Goal: Find specific page/section: Find specific page/section

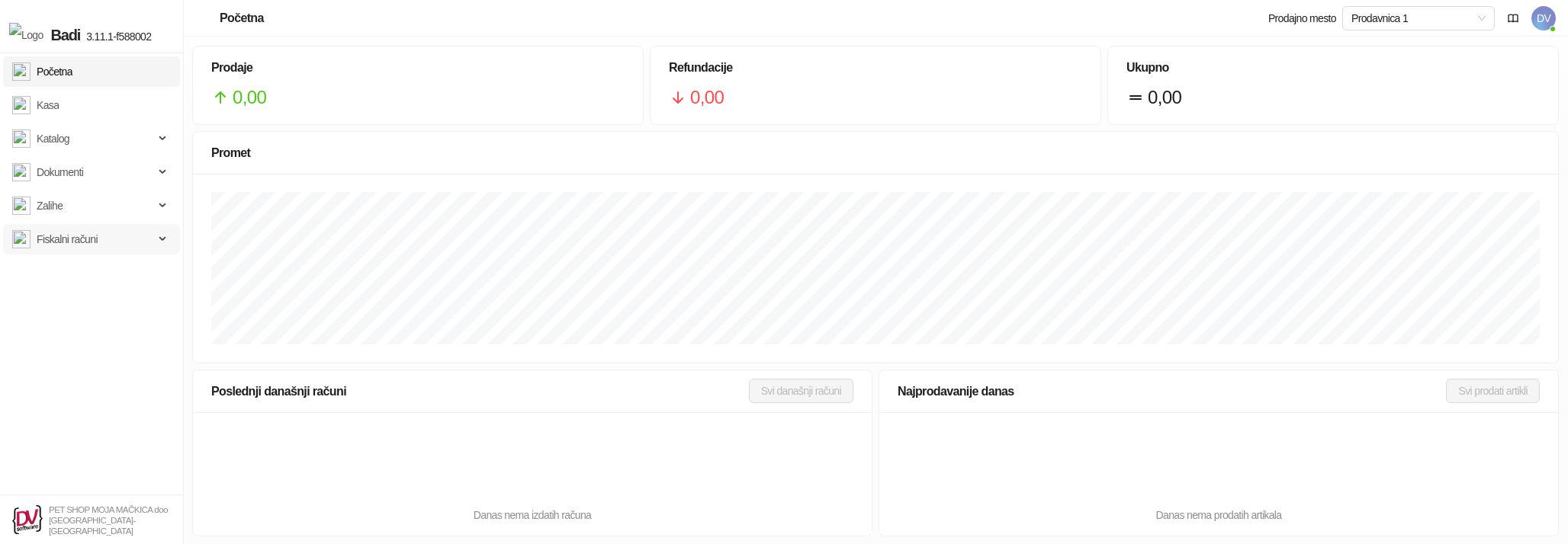
click at [73, 237] on span "Fiskalni računi" at bounding box center [67, 240] width 61 height 31
click at [72, 275] on link "Izdati računi" at bounding box center [56, 273] width 76 height 31
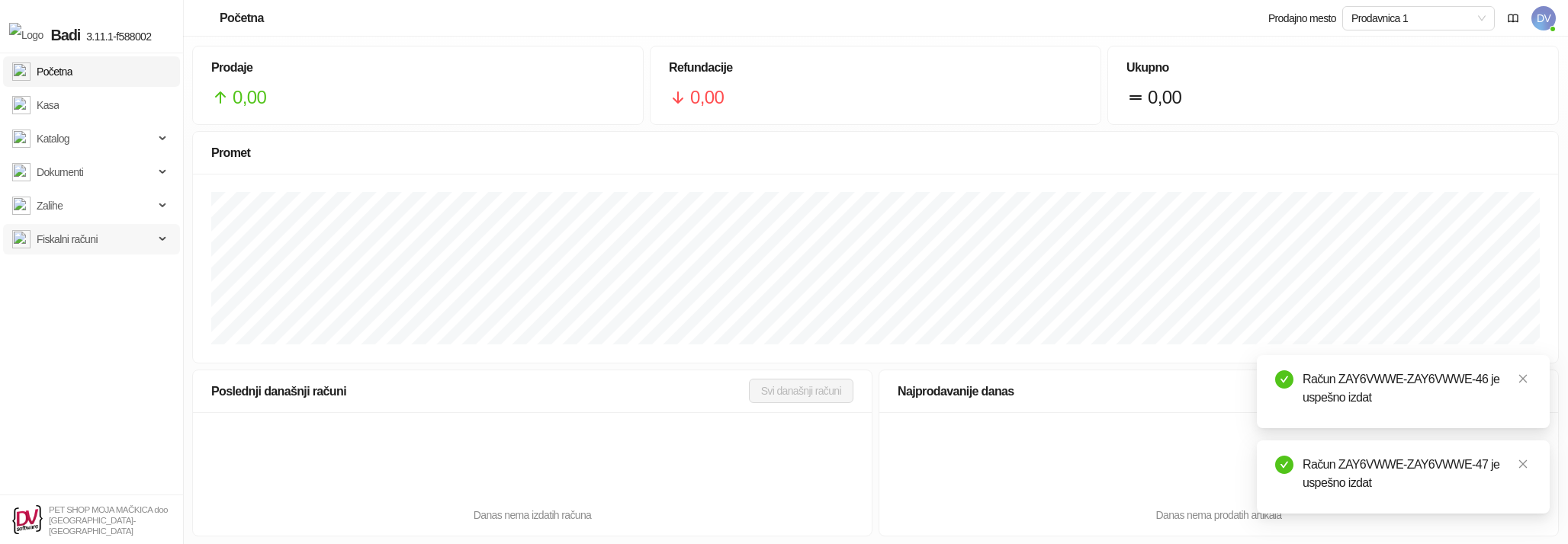
click at [60, 232] on span "Fiskalni računi" at bounding box center [67, 240] width 61 height 31
click at [70, 266] on link "Izdati računi" at bounding box center [56, 273] width 76 height 31
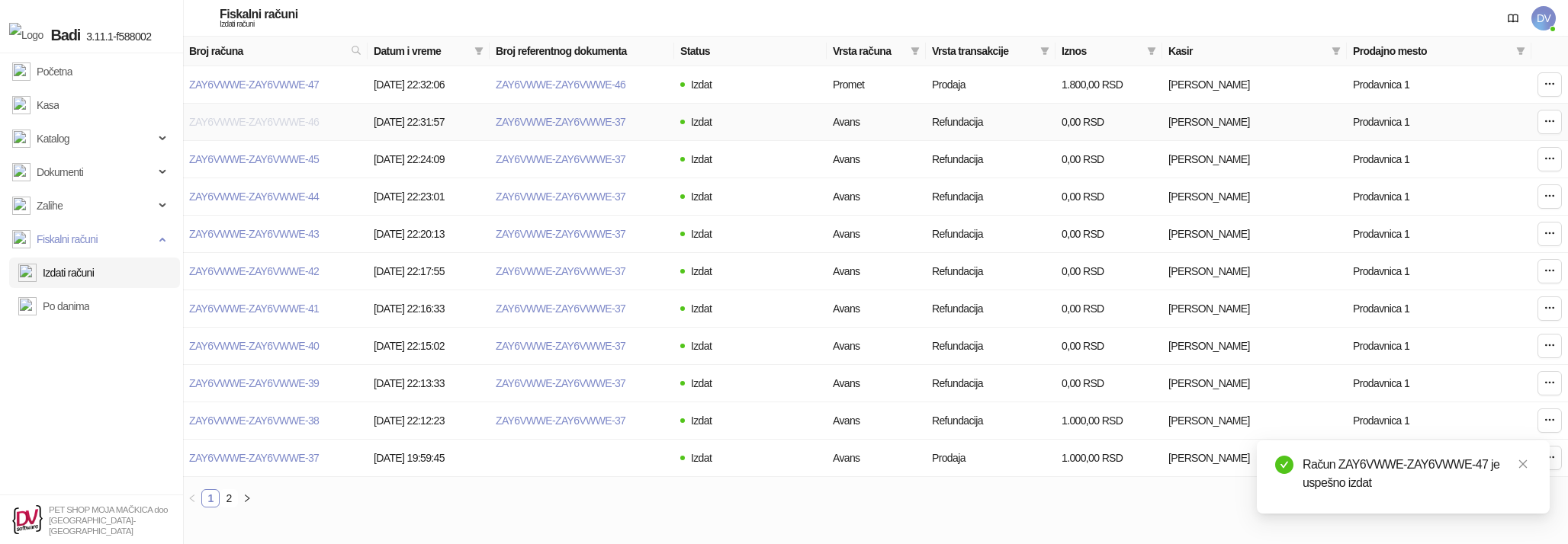
click at [314, 124] on link "ZAY6VWWE-ZAY6VWWE-46" at bounding box center [254, 122] width 130 height 12
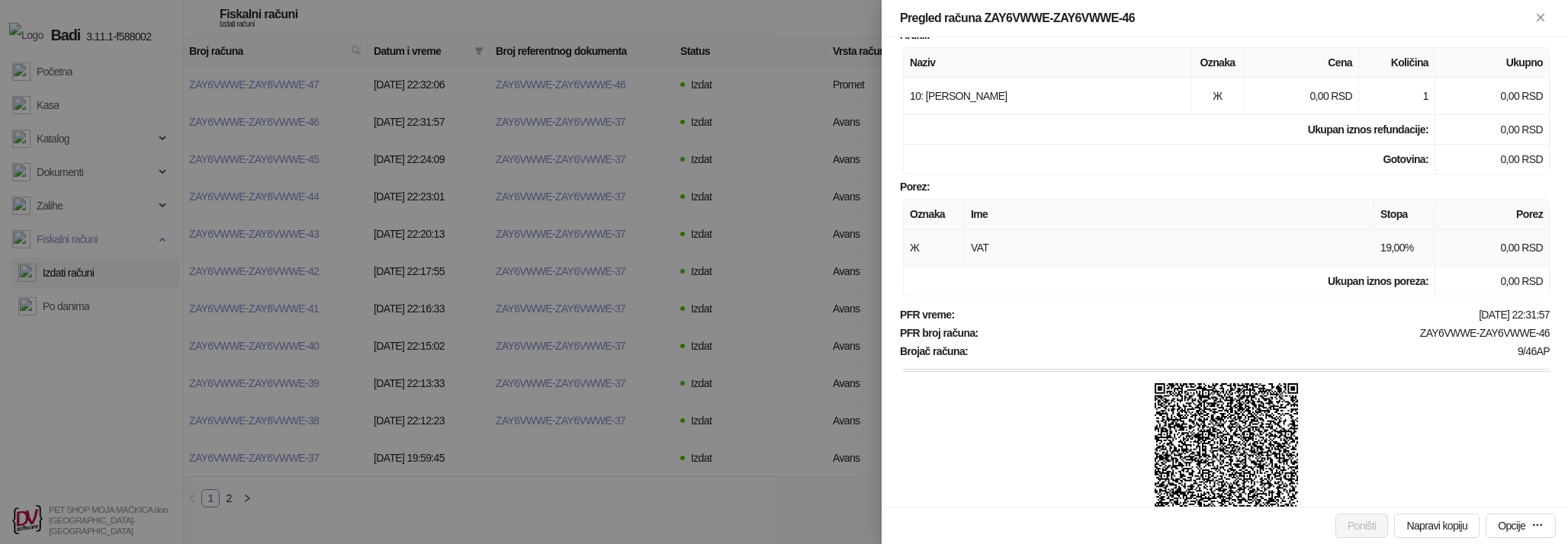
scroll to position [288, 0]
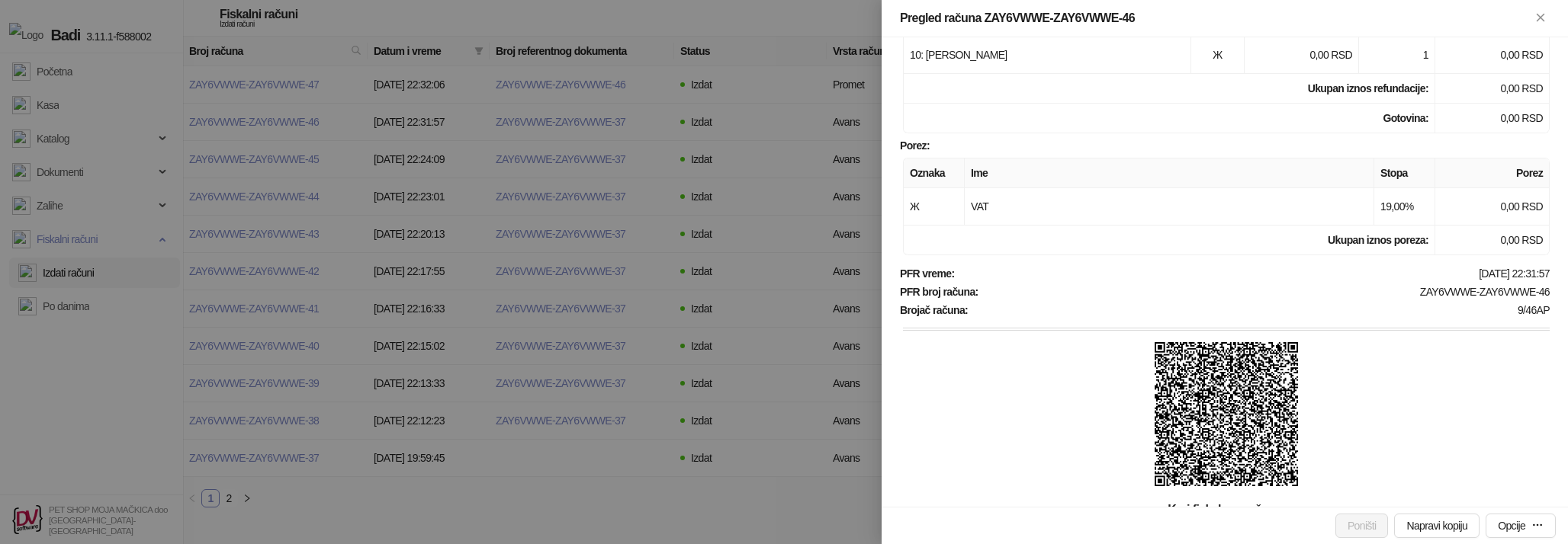
click at [1252, 410] on img at bounding box center [1226, 414] width 144 height 144
click at [611, 142] on div at bounding box center [784, 272] width 1568 height 544
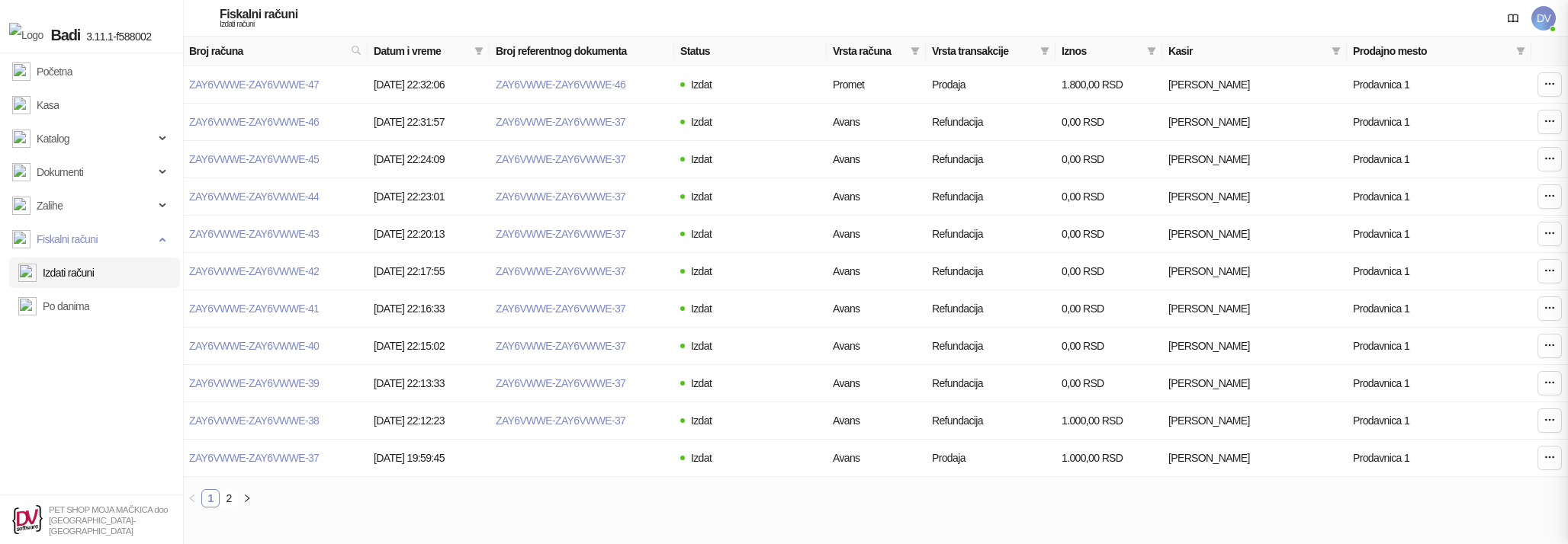
click at [605, 145] on div at bounding box center [784, 272] width 1568 height 544
click at [259, 159] on link "ZAY6VWWE-ZAY6VWWE-45" at bounding box center [254, 159] width 130 height 12
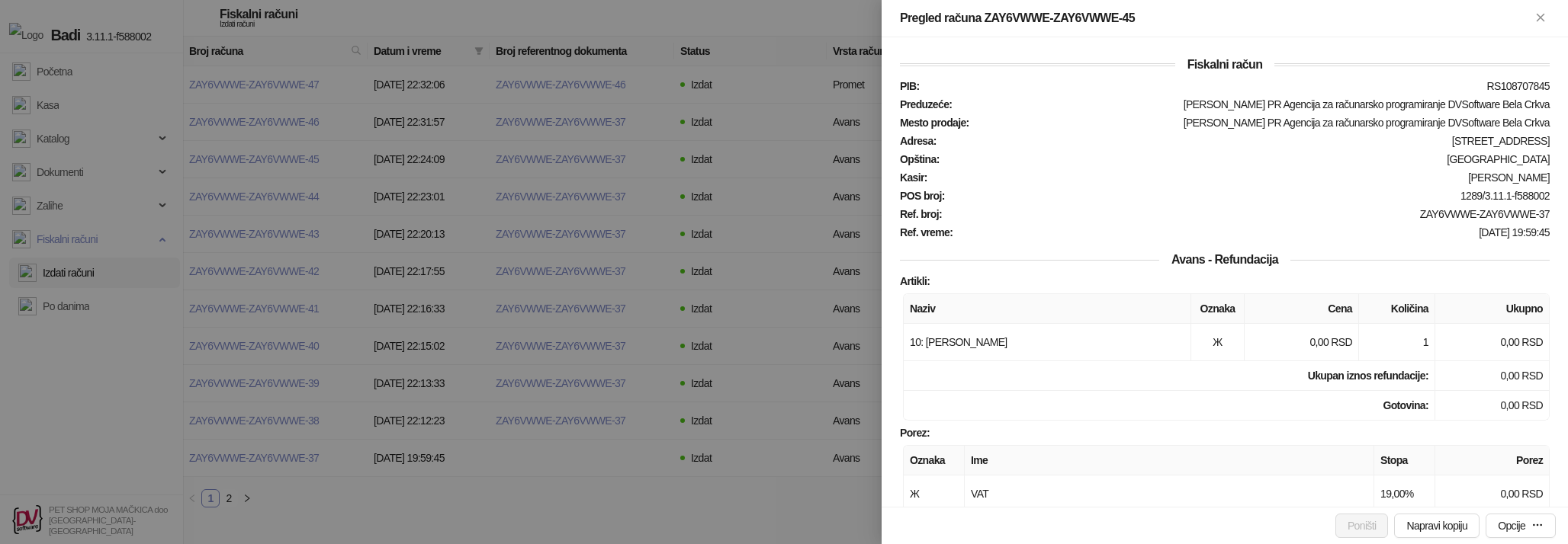
click at [666, 225] on div at bounding box center [784, 272] width 1568 height 544
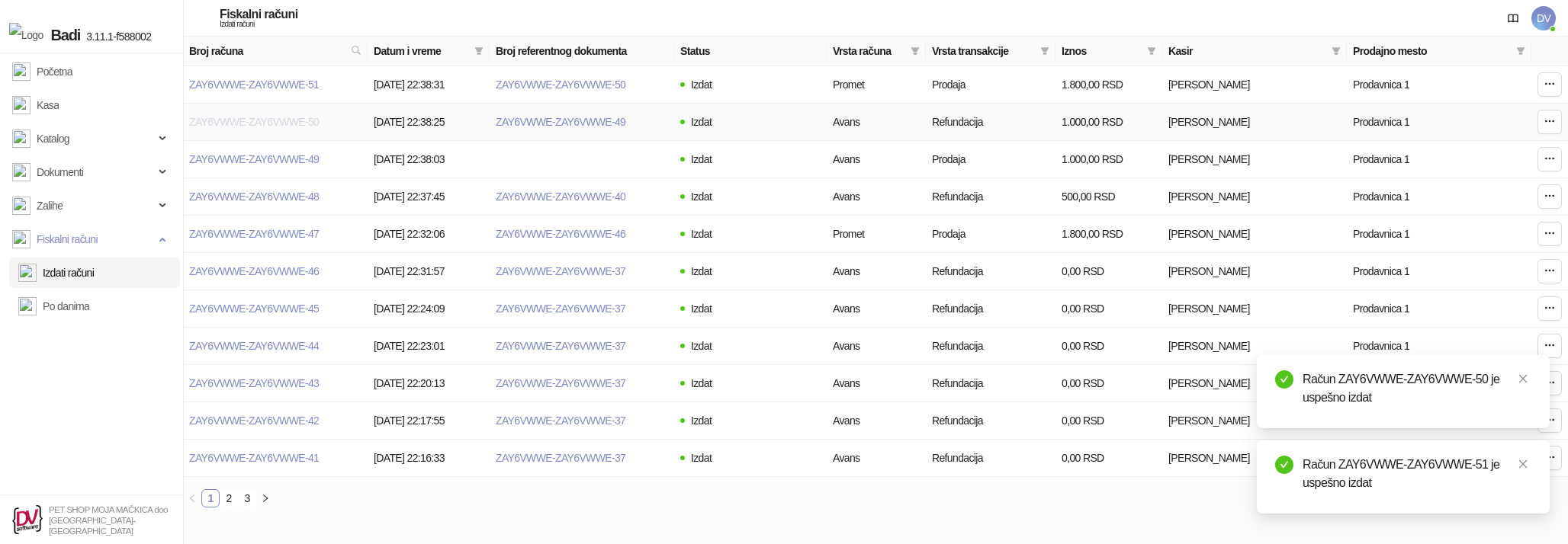
click at [303, 120] on link "ZAY6VWWE-ZAY6VWWE-50" at bounding box center [254, 122] width 130 height 12
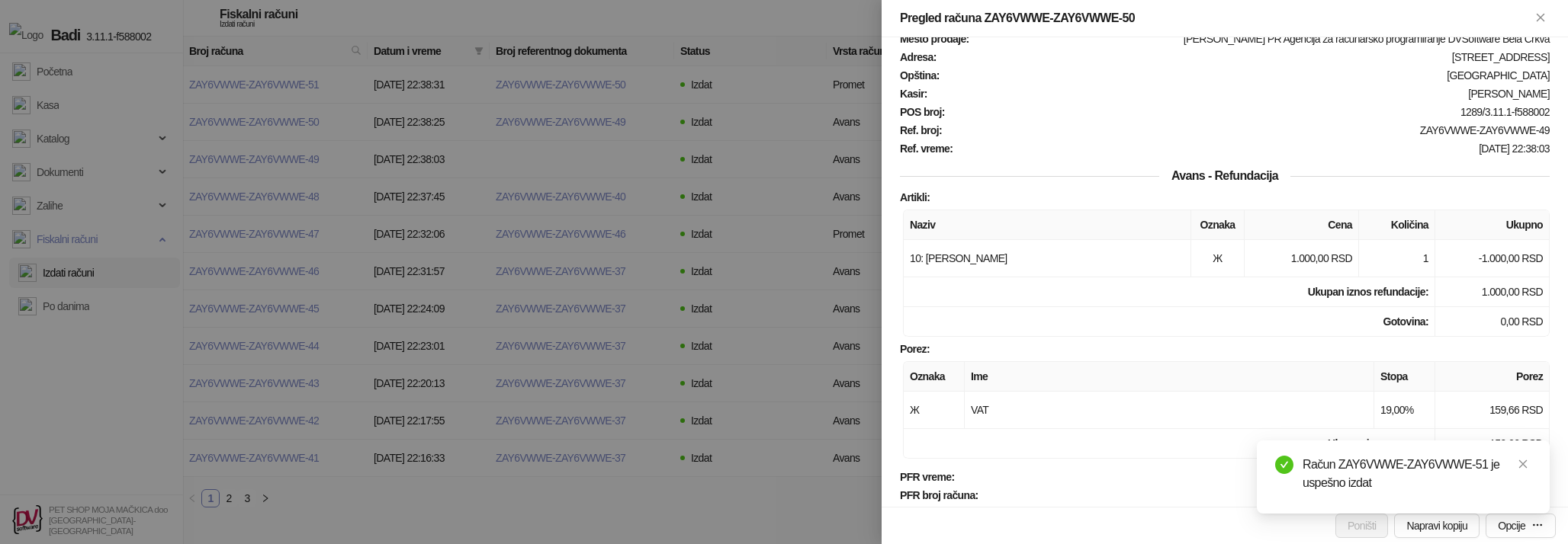
scroll to position [90, 0]
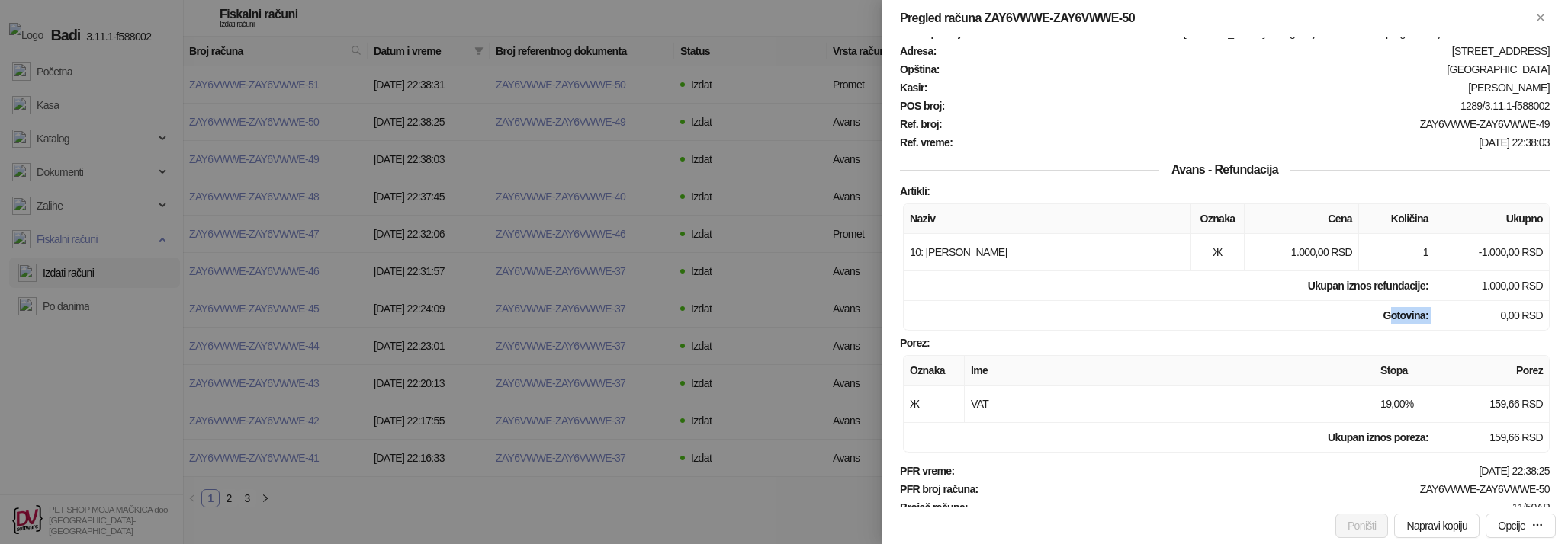
drag, startPoint x: 1384, startPoint y: 325, endPoint x: 1465, endPoint y: 324, distance: 81.0
click at [1465, 324] on tr "Gotovina : 0,00 RSD" at bounding box center [1227, 316] width 646 height 30
click at [1465, 324] on td "0,00 RSD" at bounding box center [1492, 316] width 115 height 30
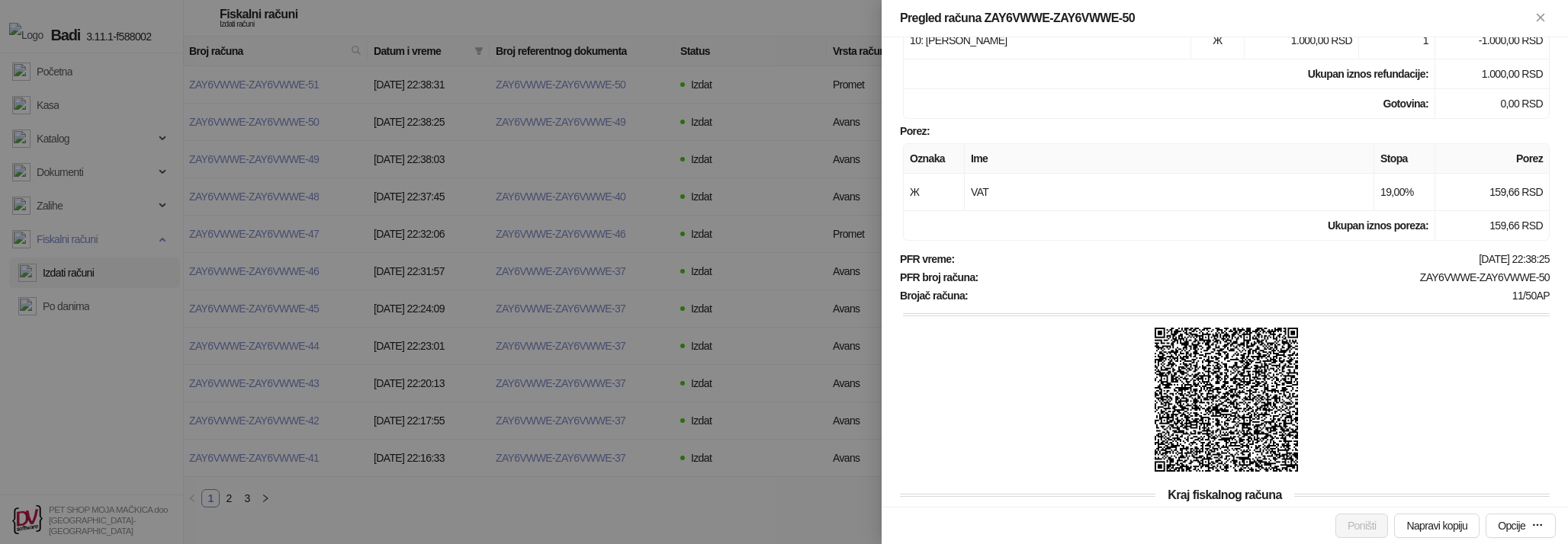
scroll to position [349, 0]
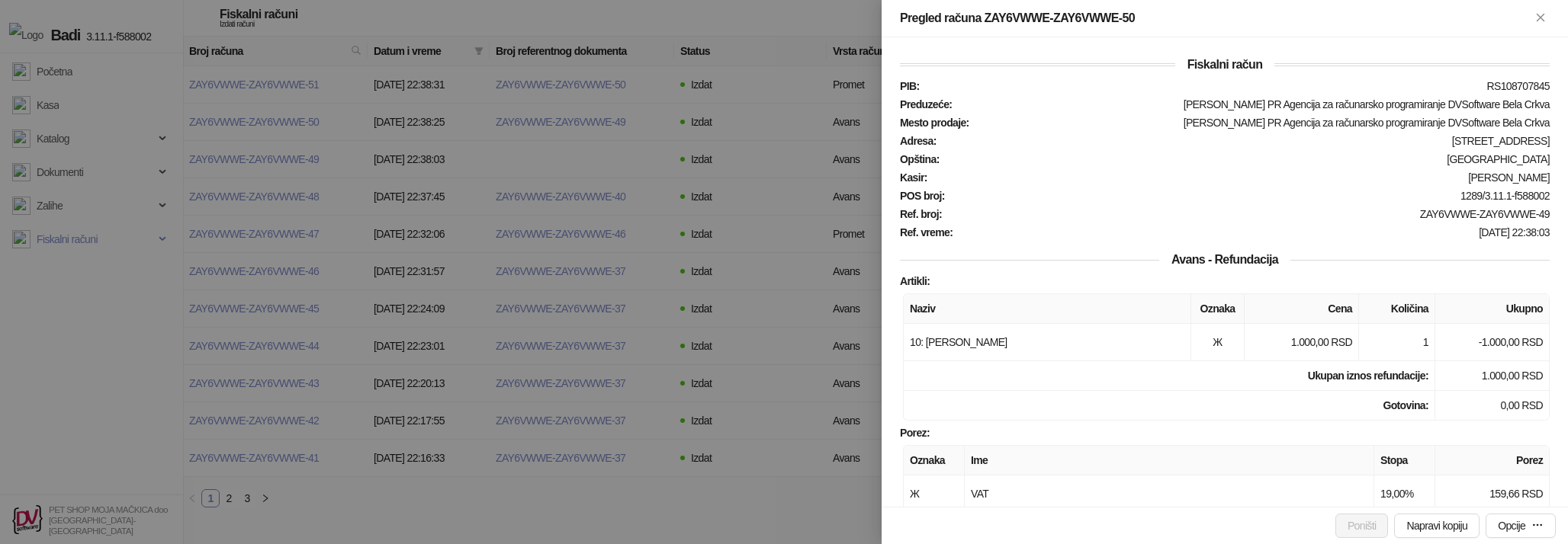
click at [666, 523] on div at bounding box center [784, 272] width 1568 height 544
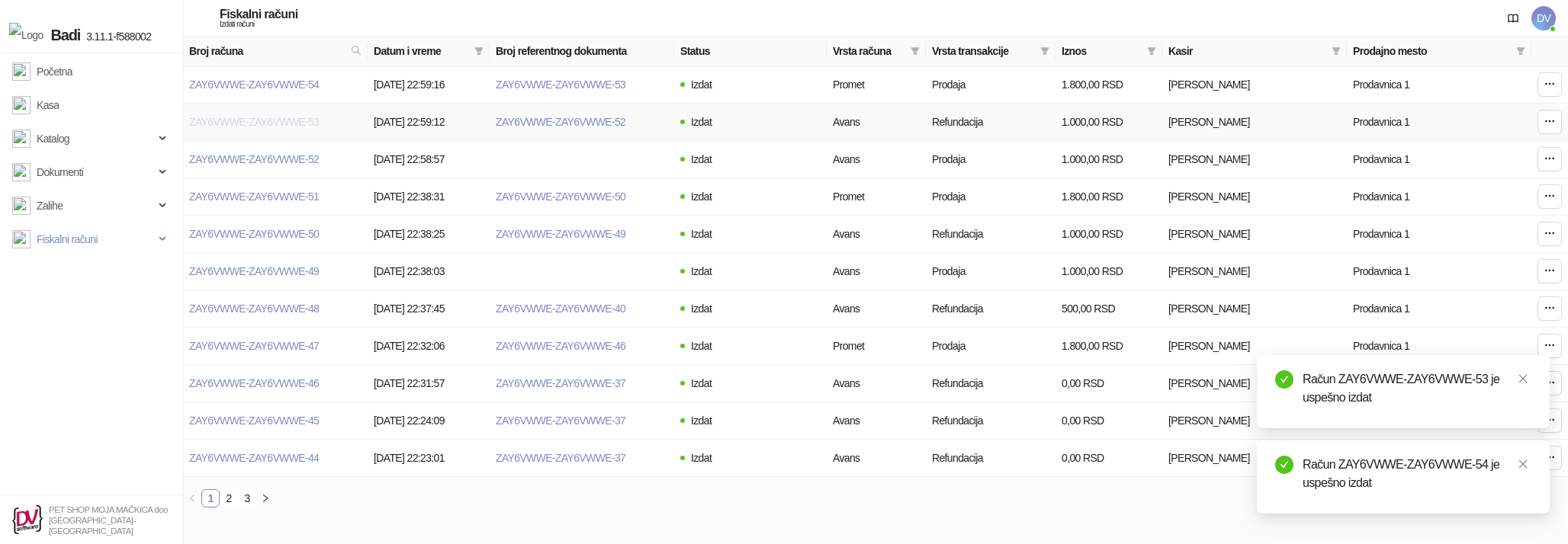
click at [264, 120] on link "ZAY6VWWE-ZAY6VWWE-53" at bounding box center [254, 122] width 130 height 12
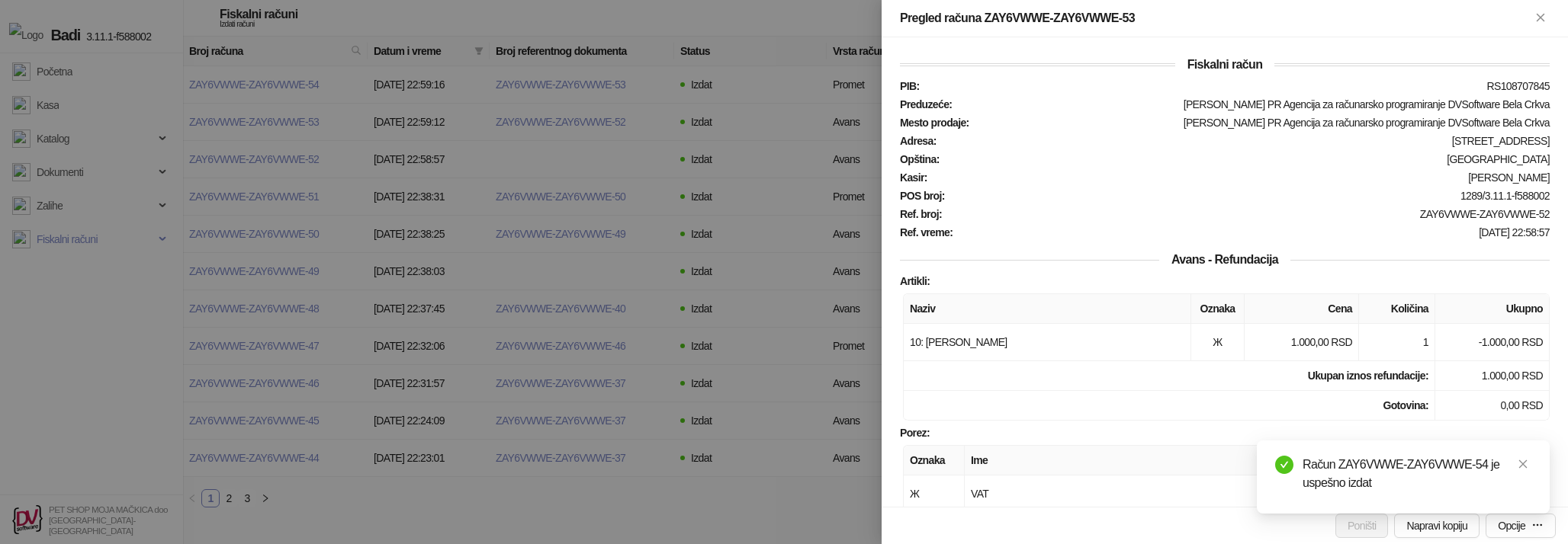
click at [692, 167] on div at bounding box center [784, 272] width 1568 height 544
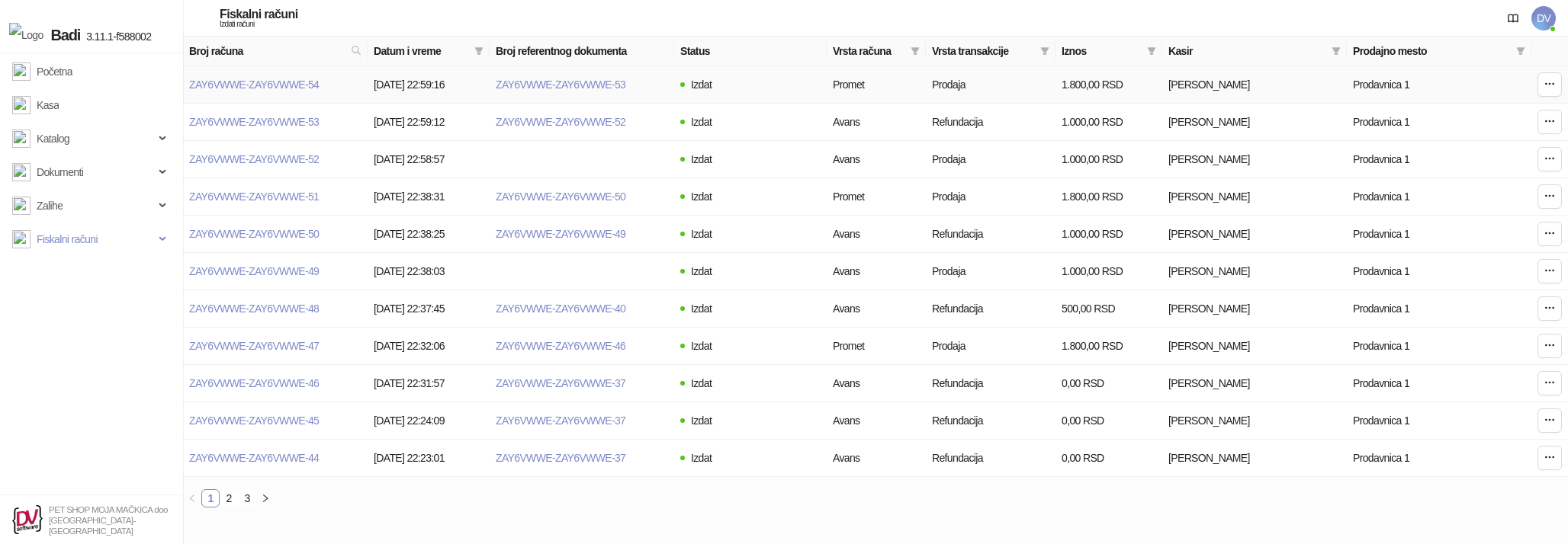
click at [260, 92] on td "ZAY6VWWE-ZAY6VWWE-54" at bounding box center [276, 85] width 185 height 37
click at [276, 83] on link "ZAY6VWWE-ZAY6VWWE-54" at bounding box center [254, 85] width 130 height 12
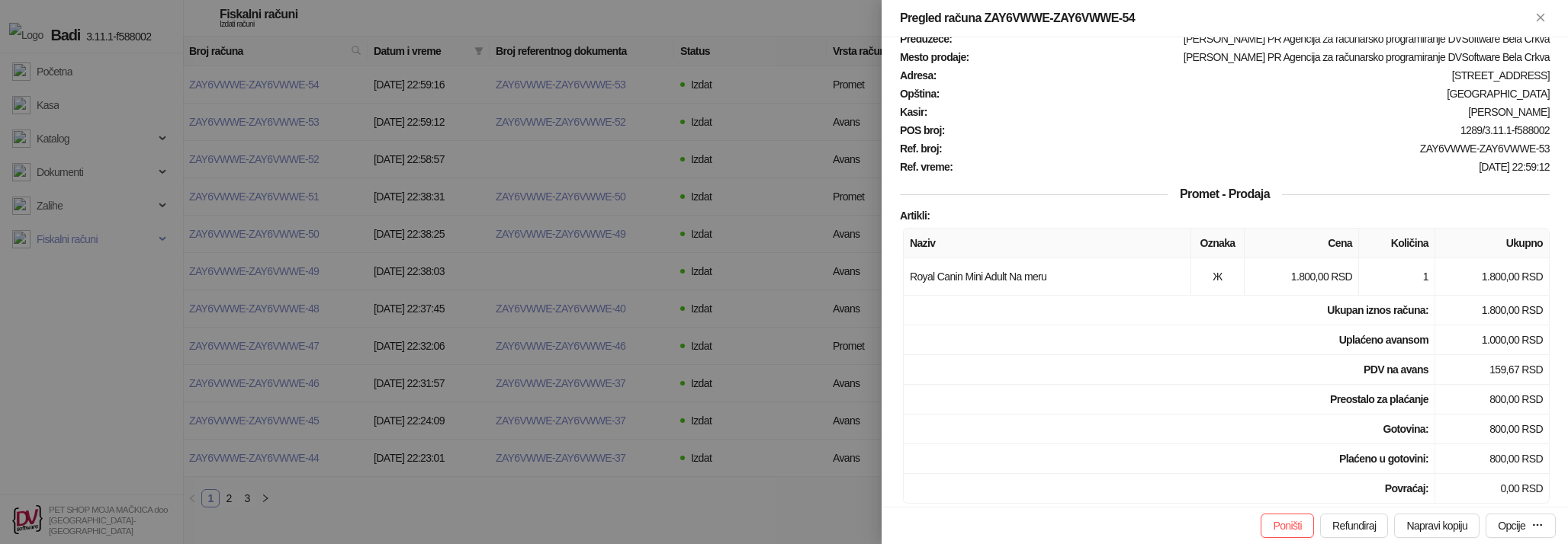
scroll to position [66, 0]
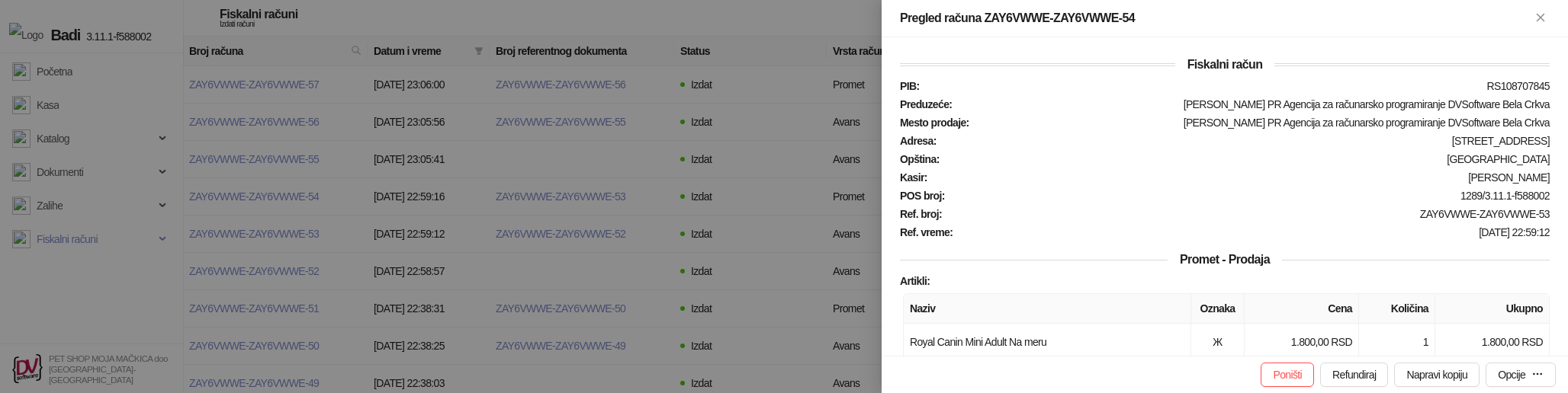
click at [366, 330] on div at bounding box center [784, 196] width 1568 height 393
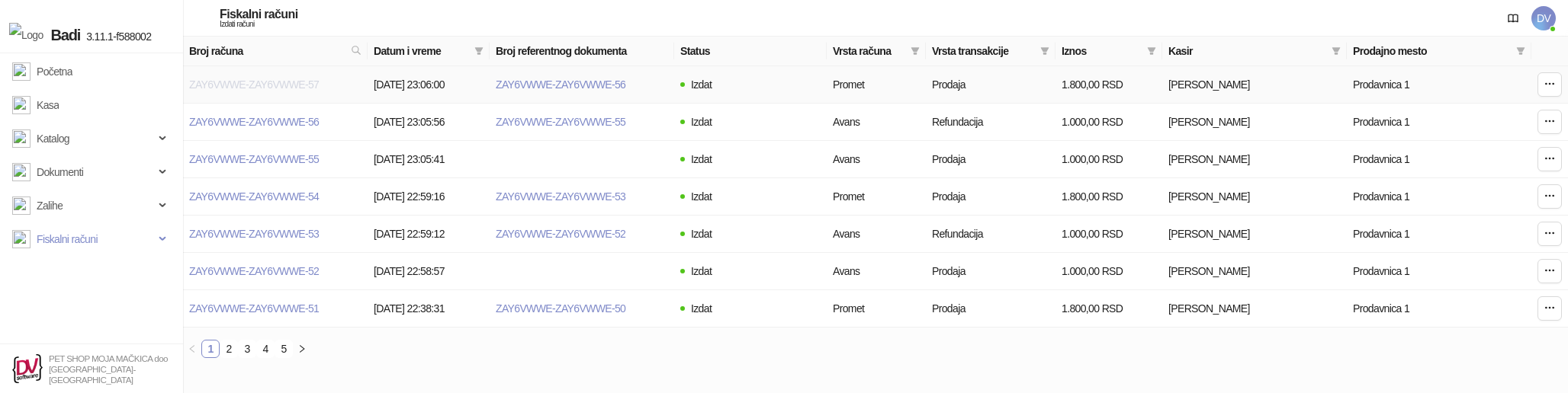
click at [272, 90] on link "ZAY6VWWE-ZAY6VWWE-57" at bounding box center [254, 85] width 130 height 12
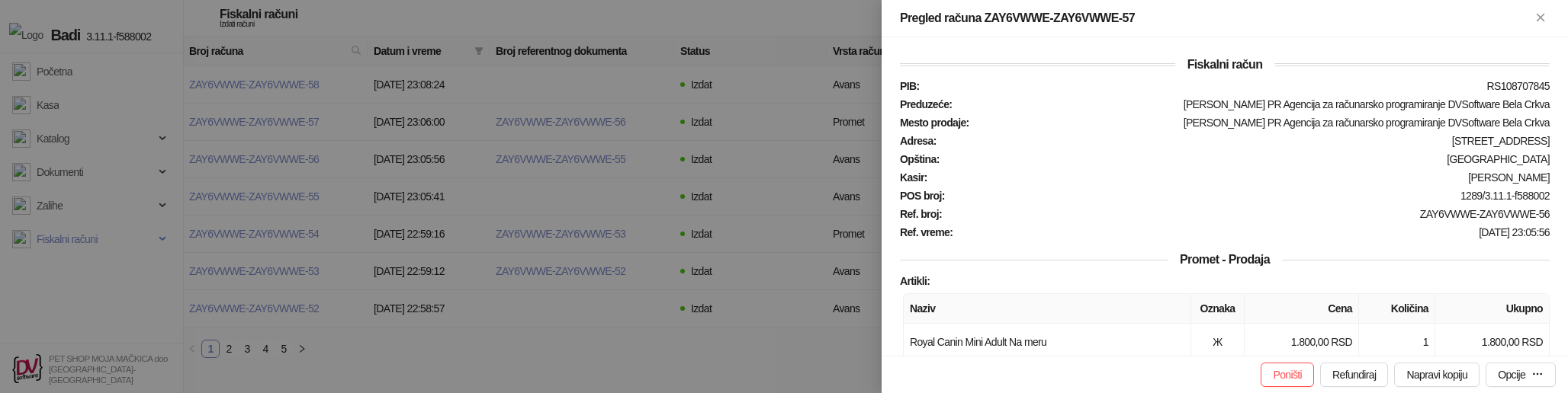
click at [354, 208] on div at bounding box center [784, 196] width 1568 height 393
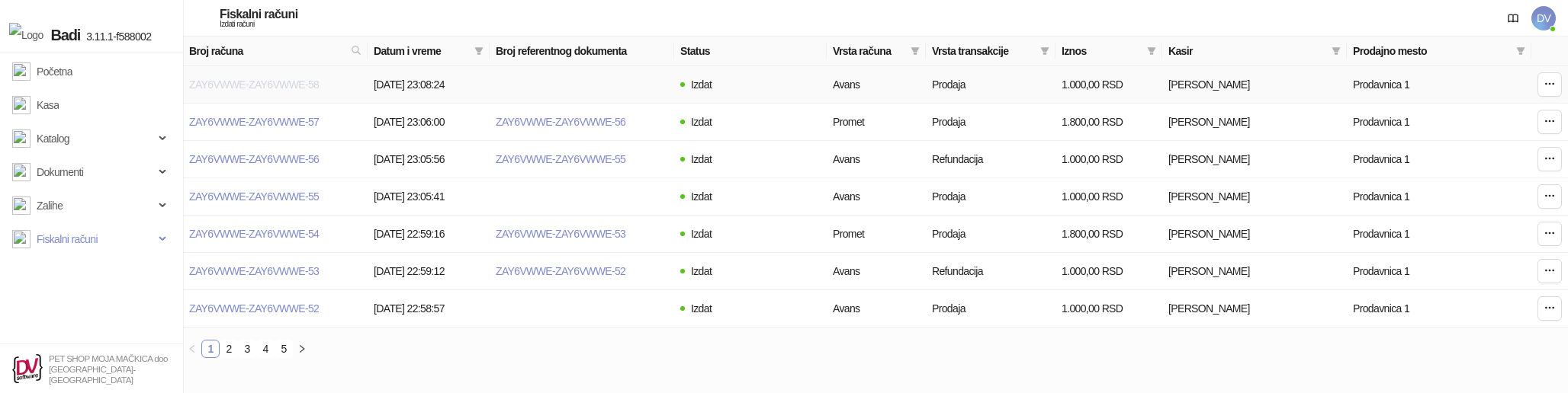
click at [304, 82] on link "ZAY6VWWE-ZAY6VWWE-58" at bounding box center [254, 85] width 130 height 12
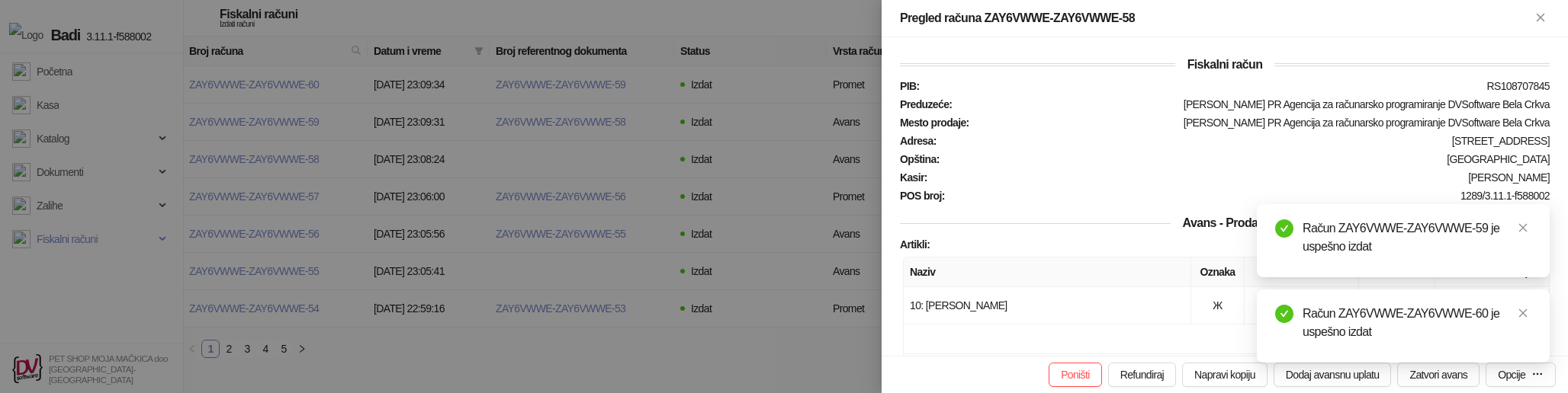
click at [806, 188] on div at bounding box center [784, 196] width 1568 height 393
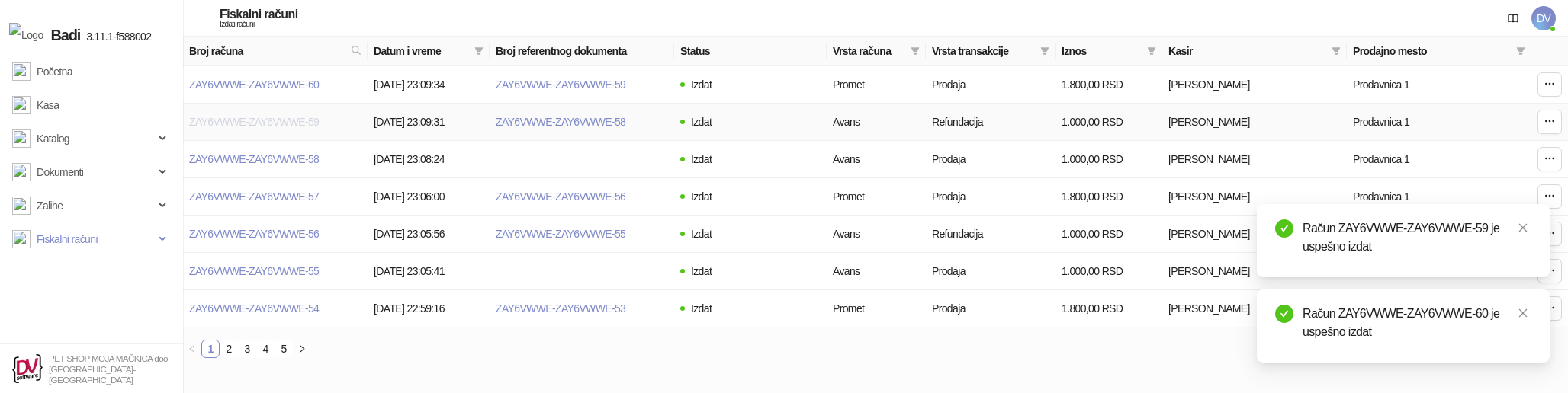
click at [291, 121] on link "ZAY6VWWE-ZAY6VWWE-59" at bounding box center [254, 122] width 130 height 12
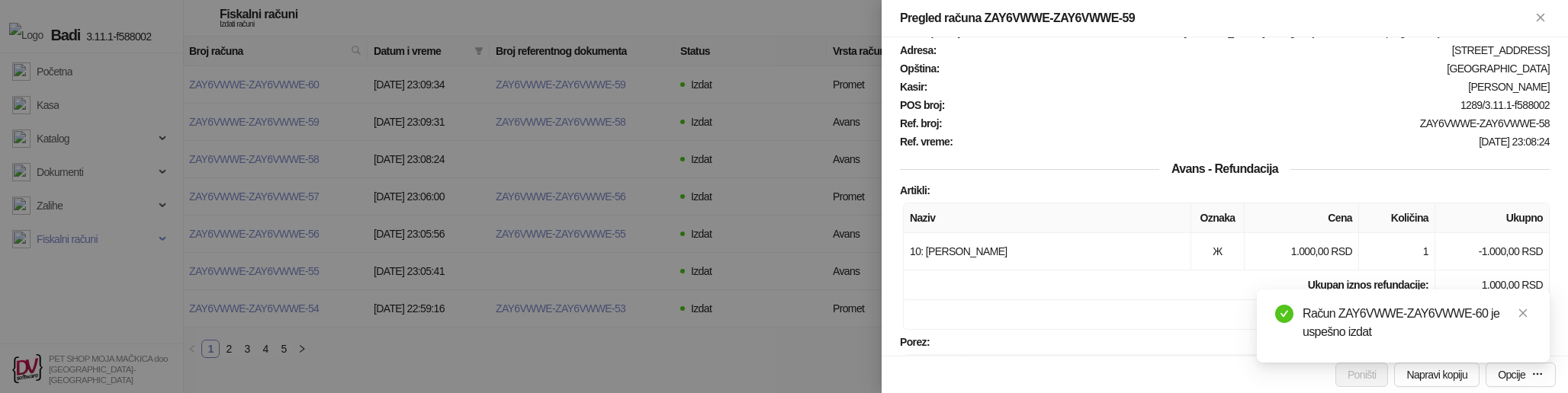
scroll to position [90, 0]
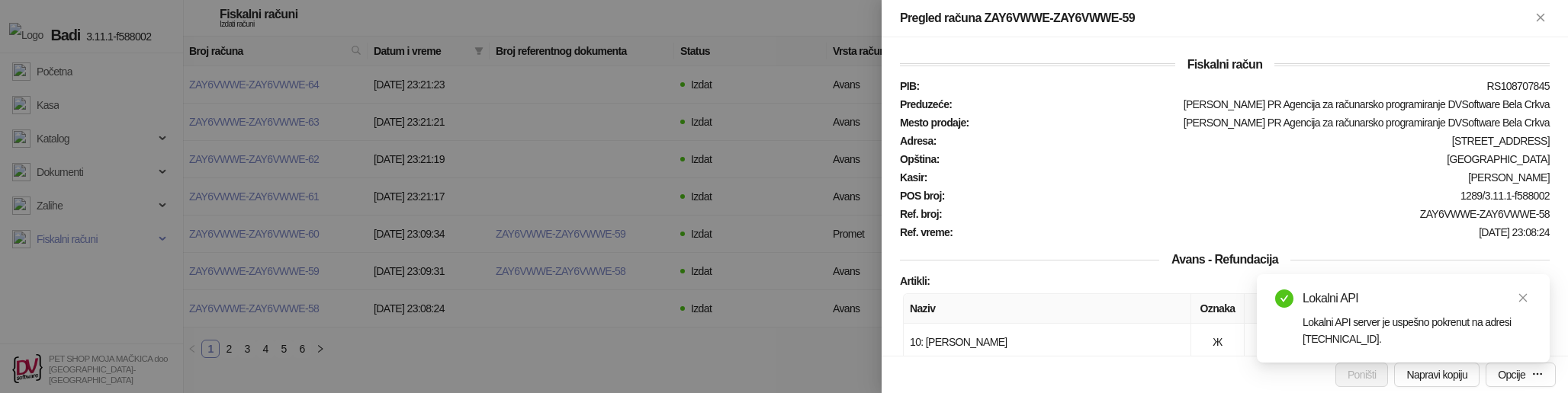
click at [718, 187] on div at bounding box center [784, 196] width 1568 height 393
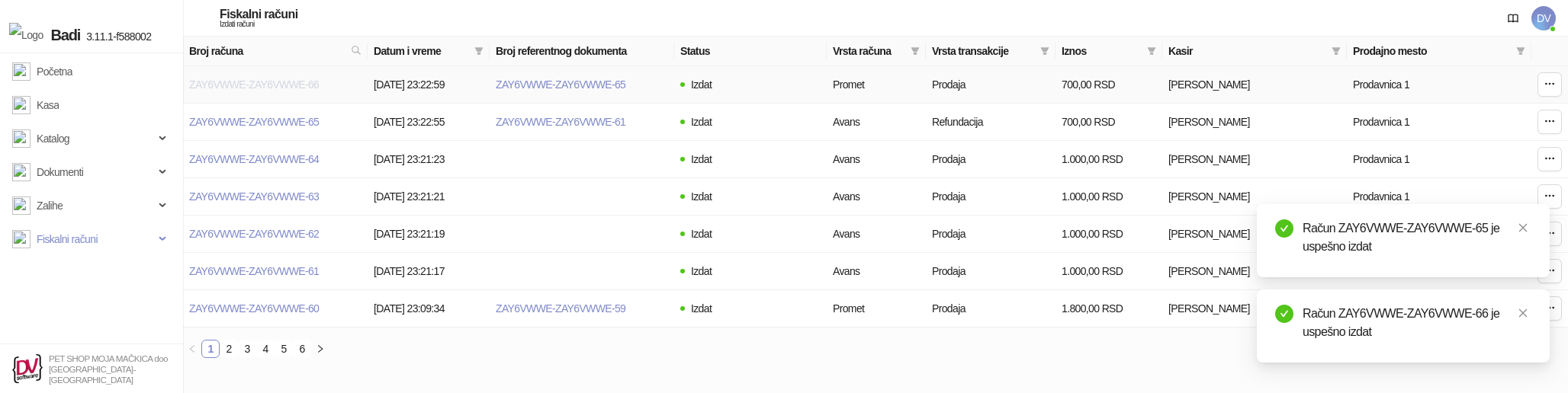
click at [310, 88] on link "ZAY6VWWE-ZAY6VWWE-66" at bounding box center [254, 85] width 130 height 12
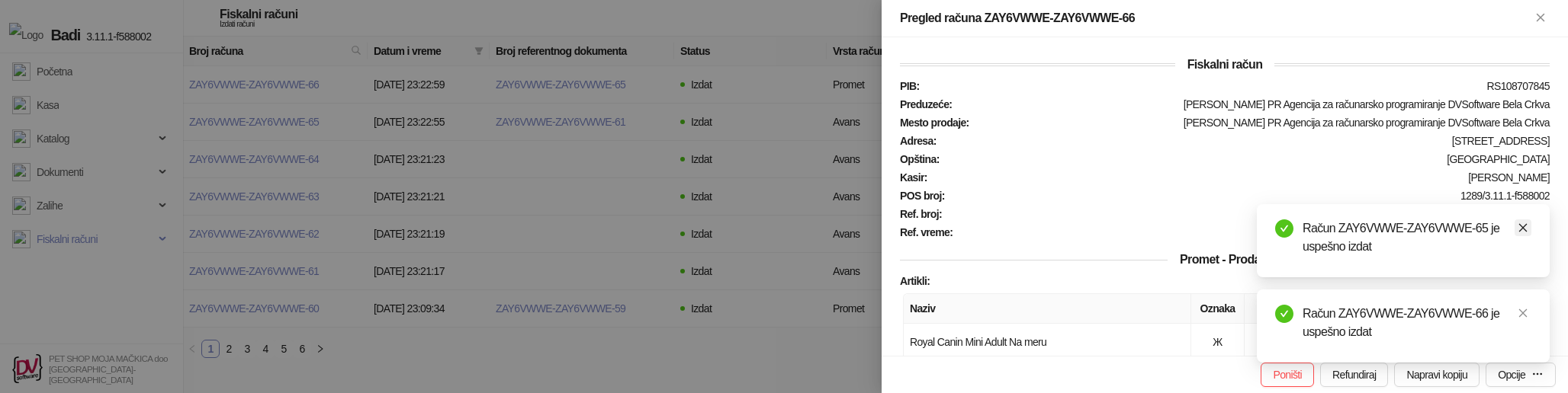
click at [1519, 223] on icon "close" at bounding box center [1523, 228] width 11 height 11
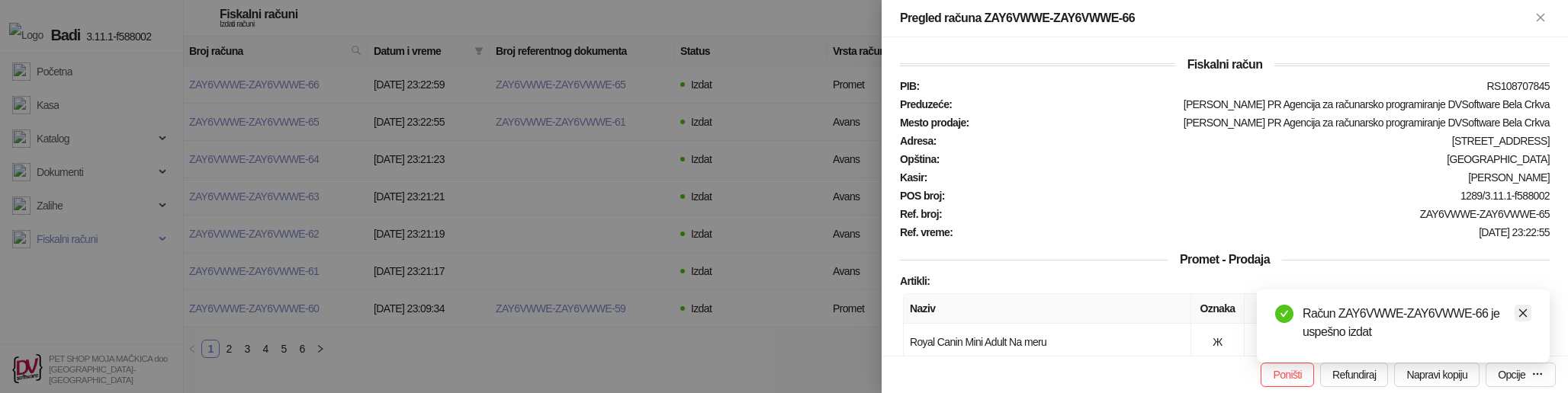
click at [1519, 307] on link "Close" at bounding box center [1523, 314] width 17 height 17
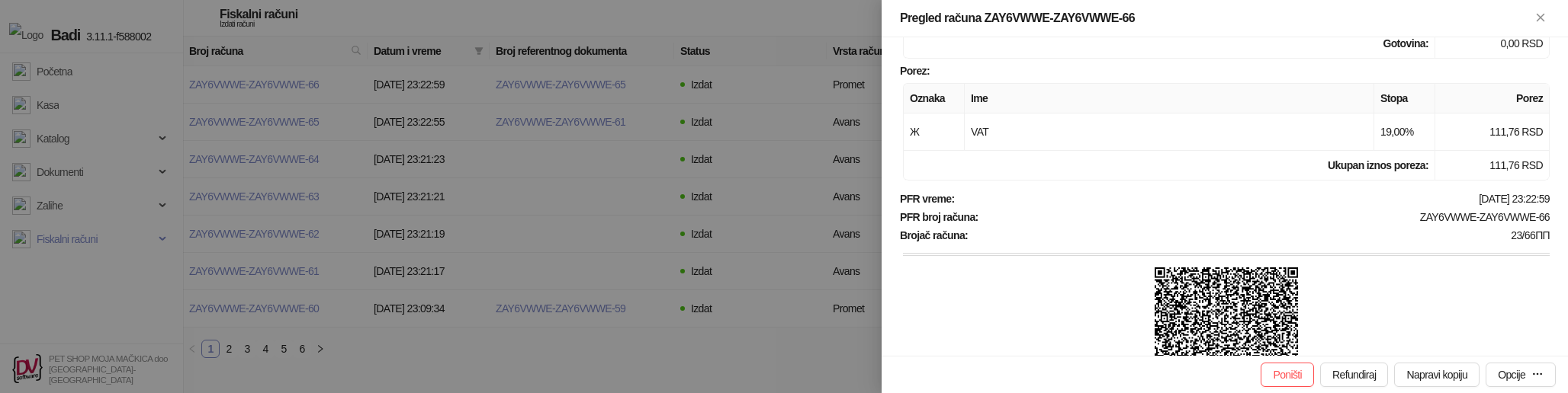
scroll to position [588, 0]
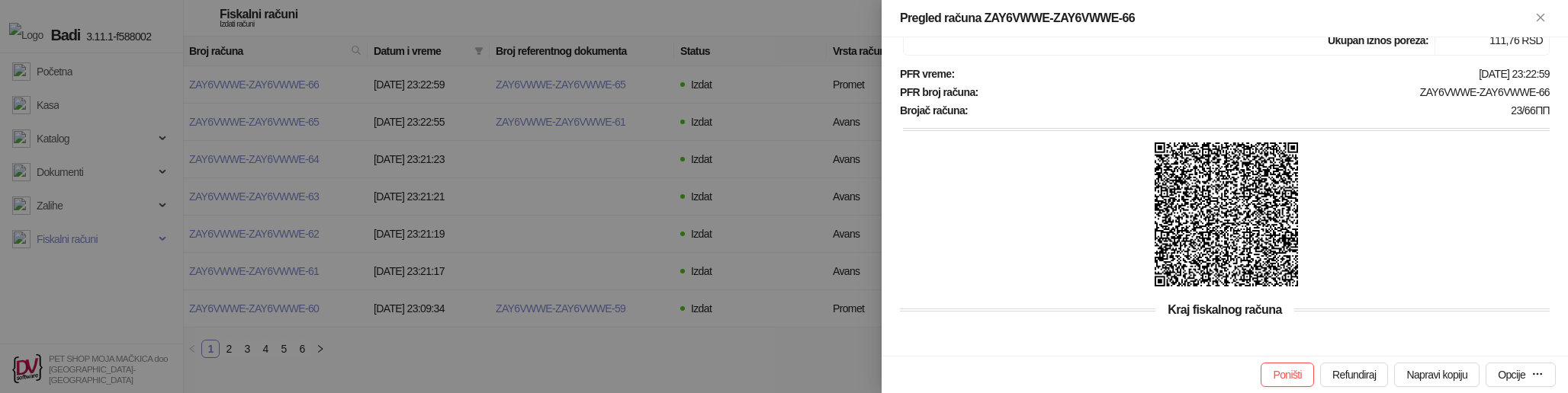
click at [1234, 230] on img at bounding box center [1226, 214] width 144 height 144
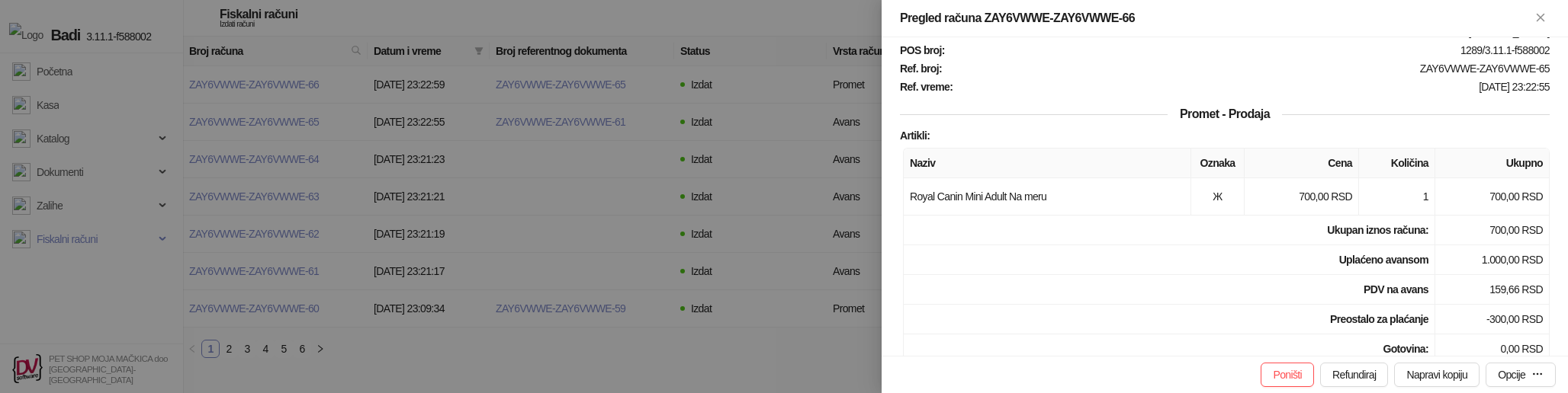
scroll to position [0, 0]
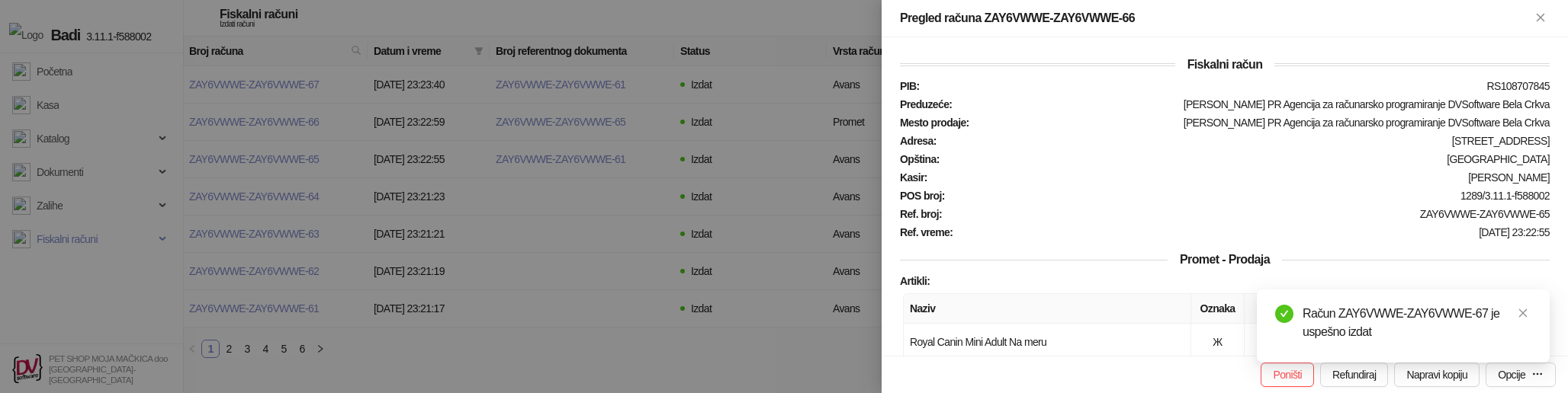
click at [811, 151] on div at bounding box center [784, 196] width 1568 height 393
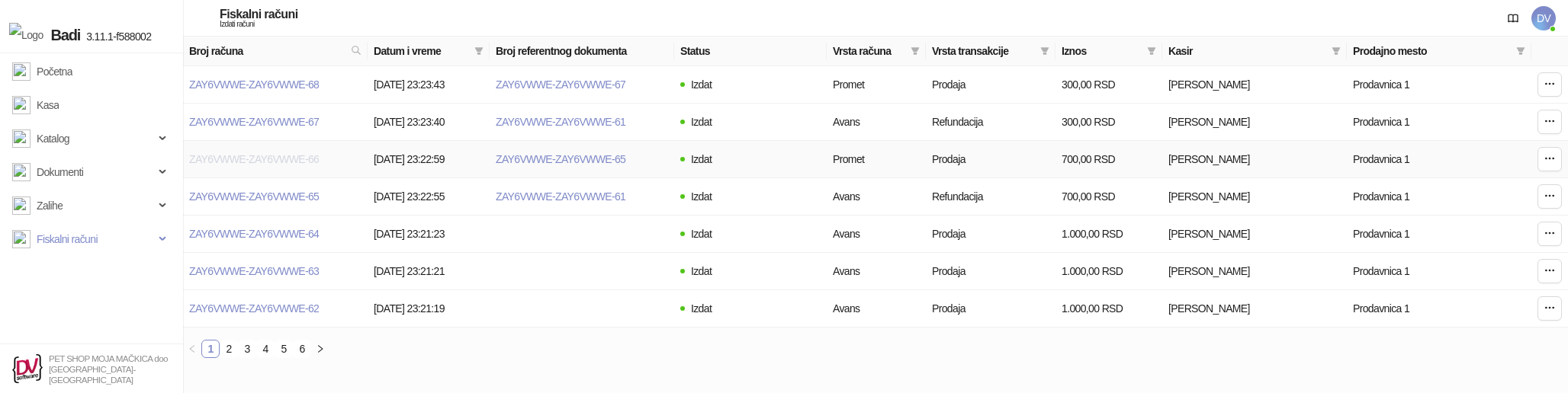
click at [257, 161] on link "ZAY6VWWE-ZAY6VWWE-66" at bounding box center [254, 159] width 130 height 12
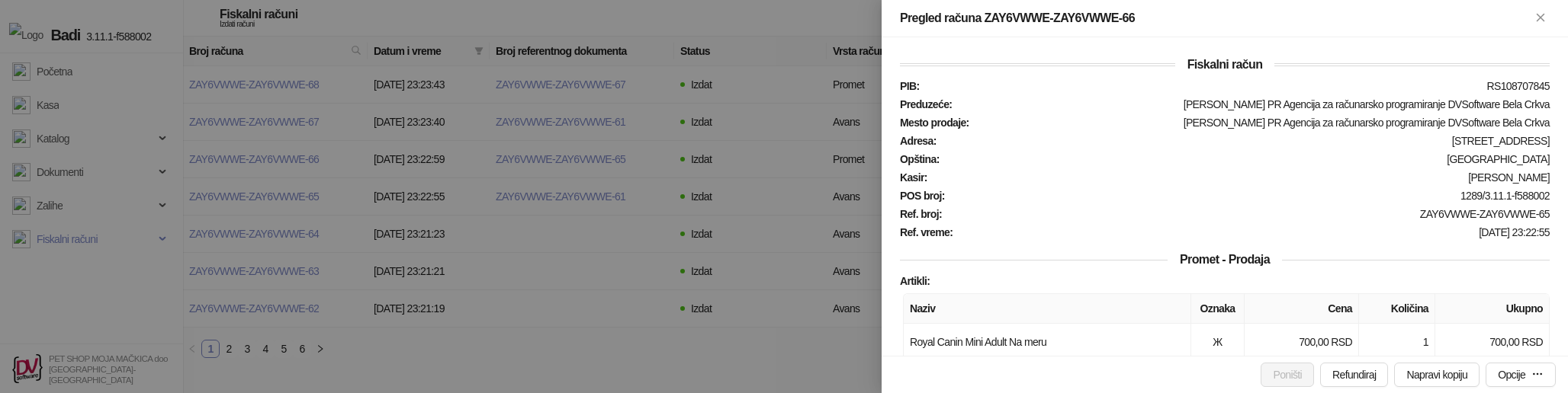
click at [392, 190] on div at bounding box center [784, 196] width 1568 height 393
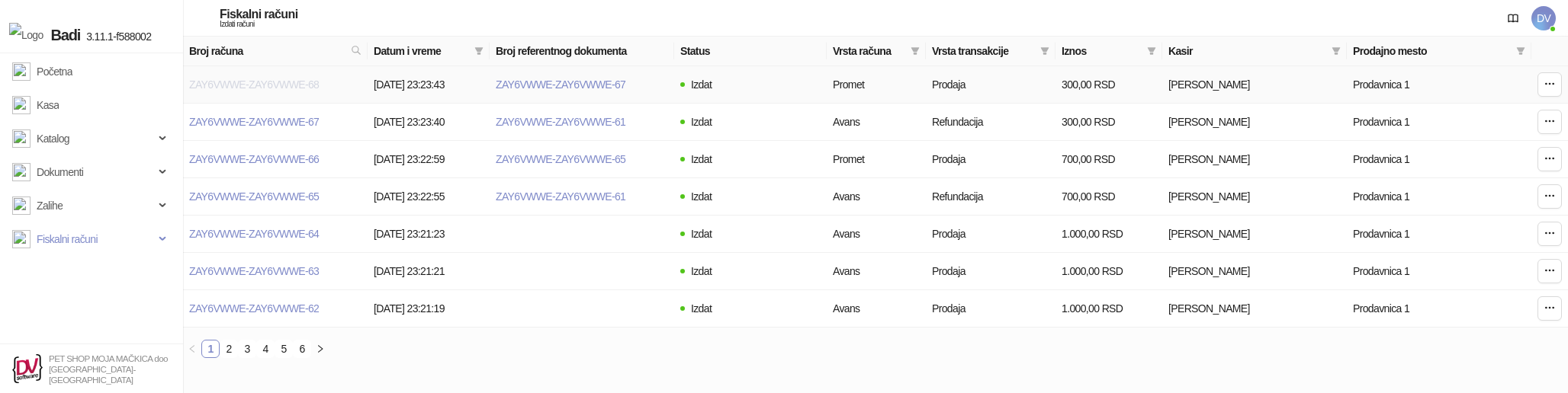
click at [303, 85] on link "ZAY6VWWE-ZAY6VWWE-68" at bounding box center [254, 85] width 130 height 12
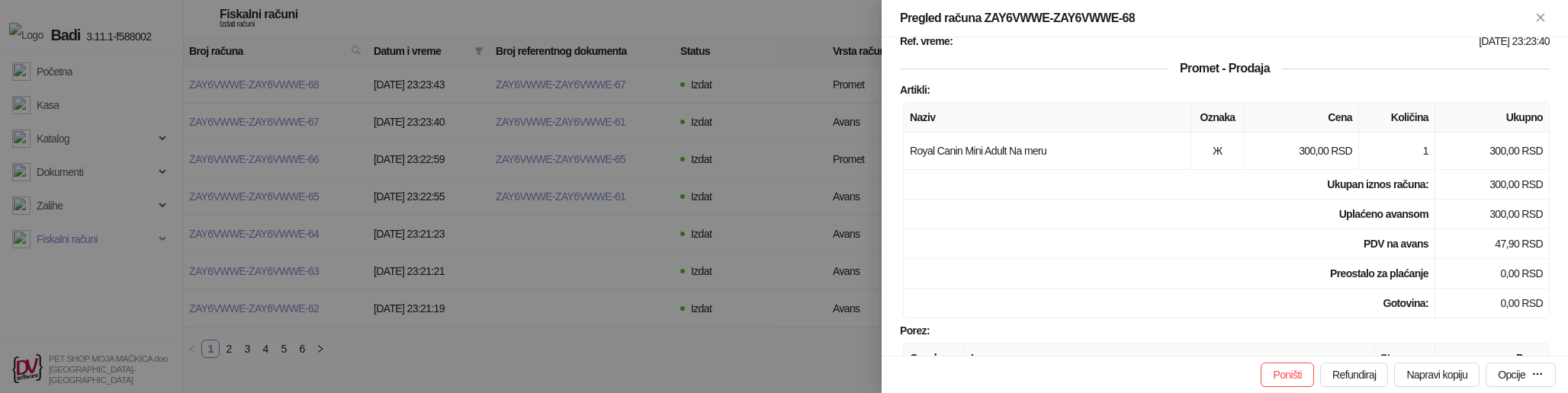
scroll to position [588, 0]
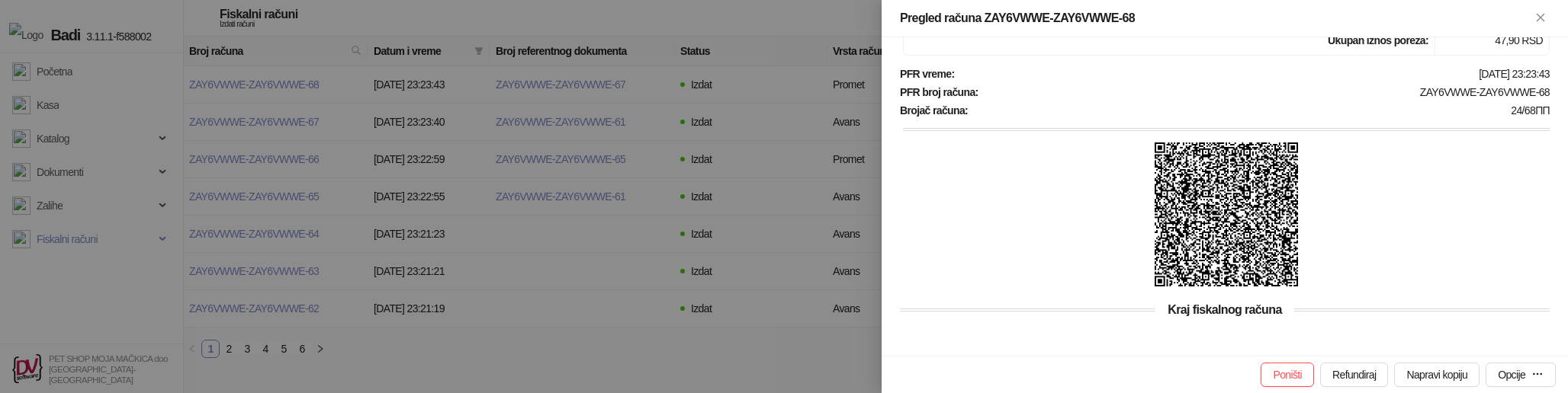
click at [1196, 234] on img at bounding box center [1226, 214] width 144 height 144
click at [555, 270] on div at bounding box center [784, 196] width 1568 height 393
